Goal: Check status: Check status

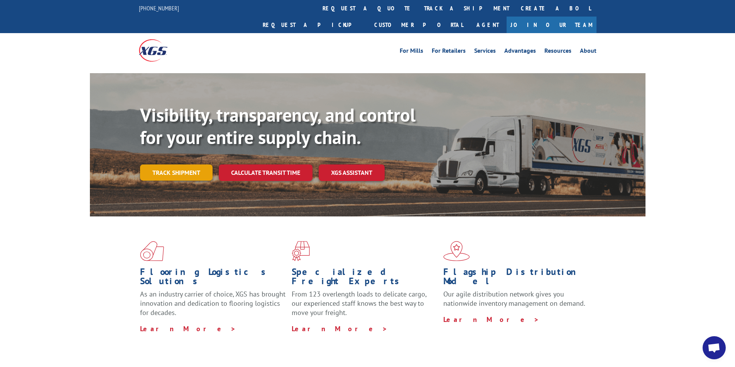
click at [190, 165] on link "Track shipment" at bounding box center [176, 173] width 72 height 16
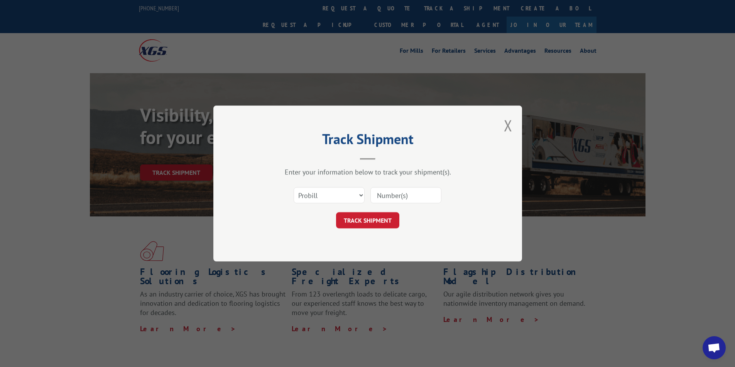
click at [393, 196] on input at bounding box center [405, 195] width 71 height 16
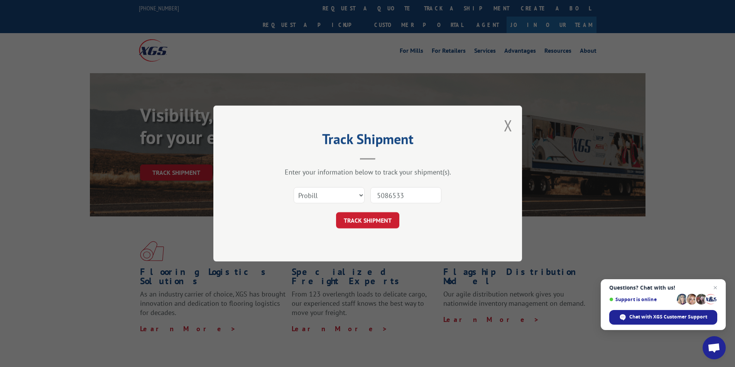
type input "50865331"
click button "TRACK SHIPMENT" at bounding box center [367, 220] width 63 height 16
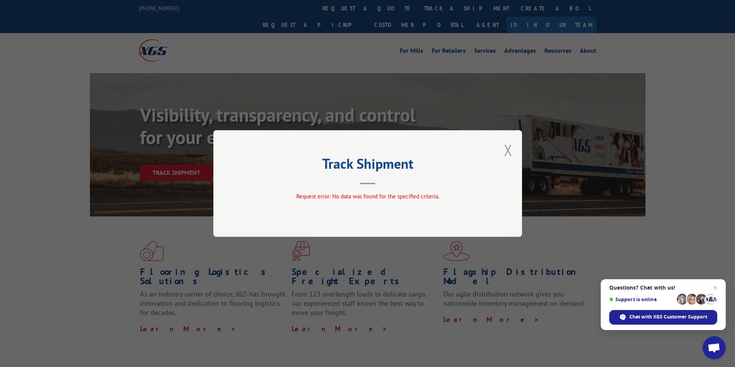
click at [507, 155] on button "Close modal" at bounding box center [508, 150] width 8 height 20
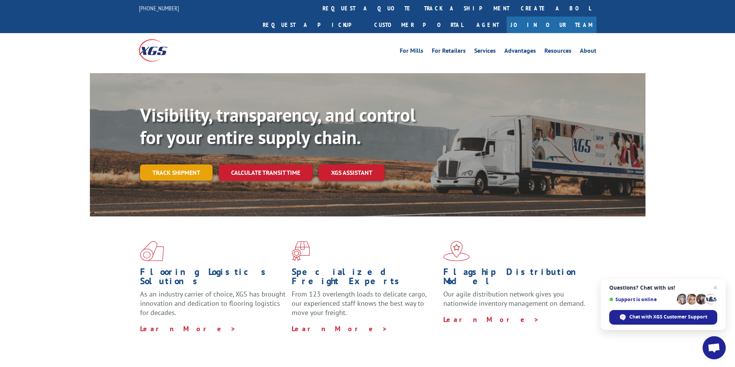
click at [160, 165] on link "Track shipment" at bounding box center [176, 173] width 72 height 16
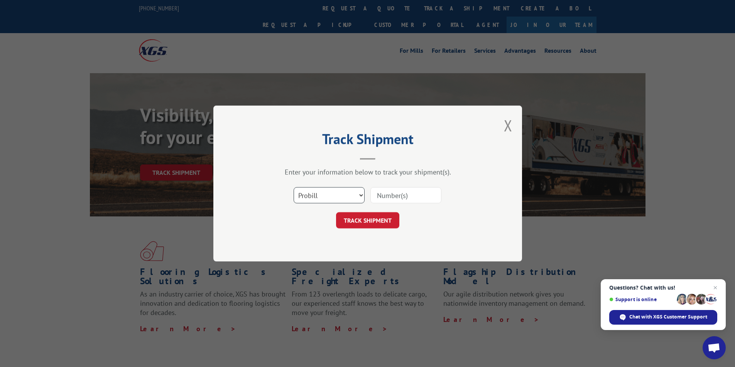
click at [310, 194] on select "Select category... Probill BOL PO" at bounding box center [328, 195] width 71 height 16
select select "bol"
click at [293, 187] on select "Select category... Probill BOL PO" at bounding box center [328, 195] width 71 height 16
click at [395, 193] on input at bounding box center [405, 195] width 71 height 16
type input "50865331"
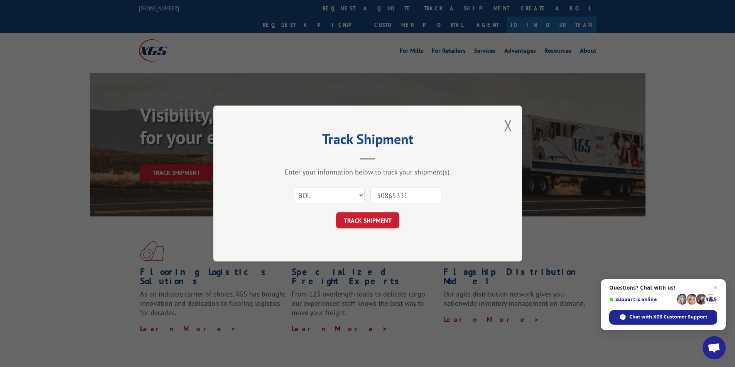
click button "TRACK SHIPMENT" at bounding box center [367, 220] width 63 height 16
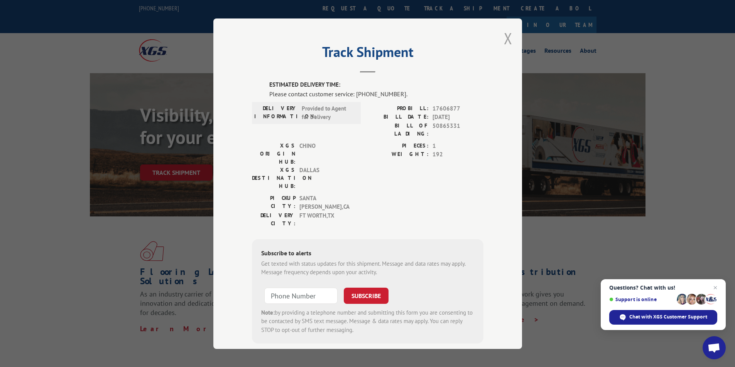
click at [504, 38] on button "Close modal" at bounding box center [508, 38] width 8 height 20
